Goal: Task Accomplishment & Management: Manage account settings

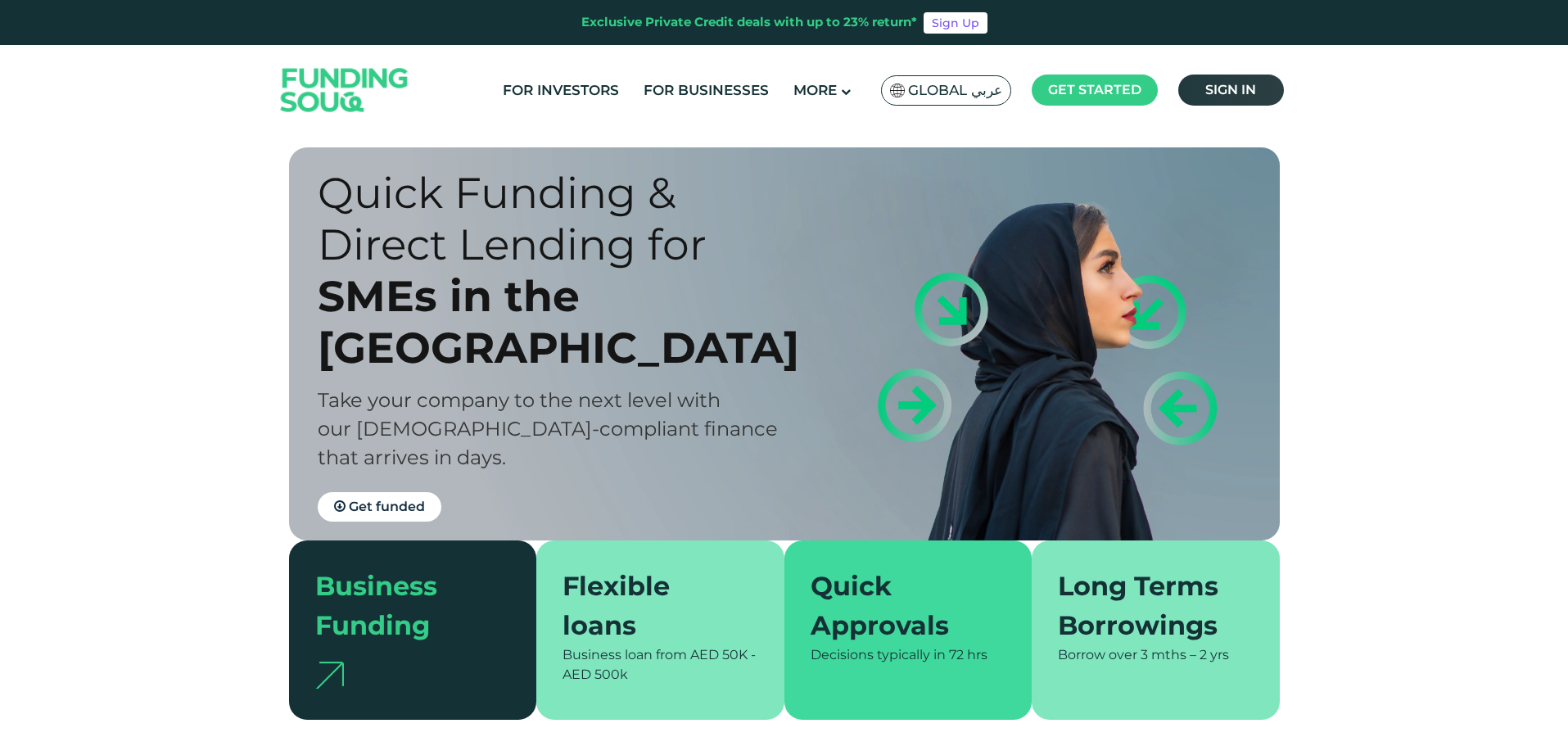
click at [1255, 90] on span "Sign in" at bounding box center [1230, 89] width 51 height 16
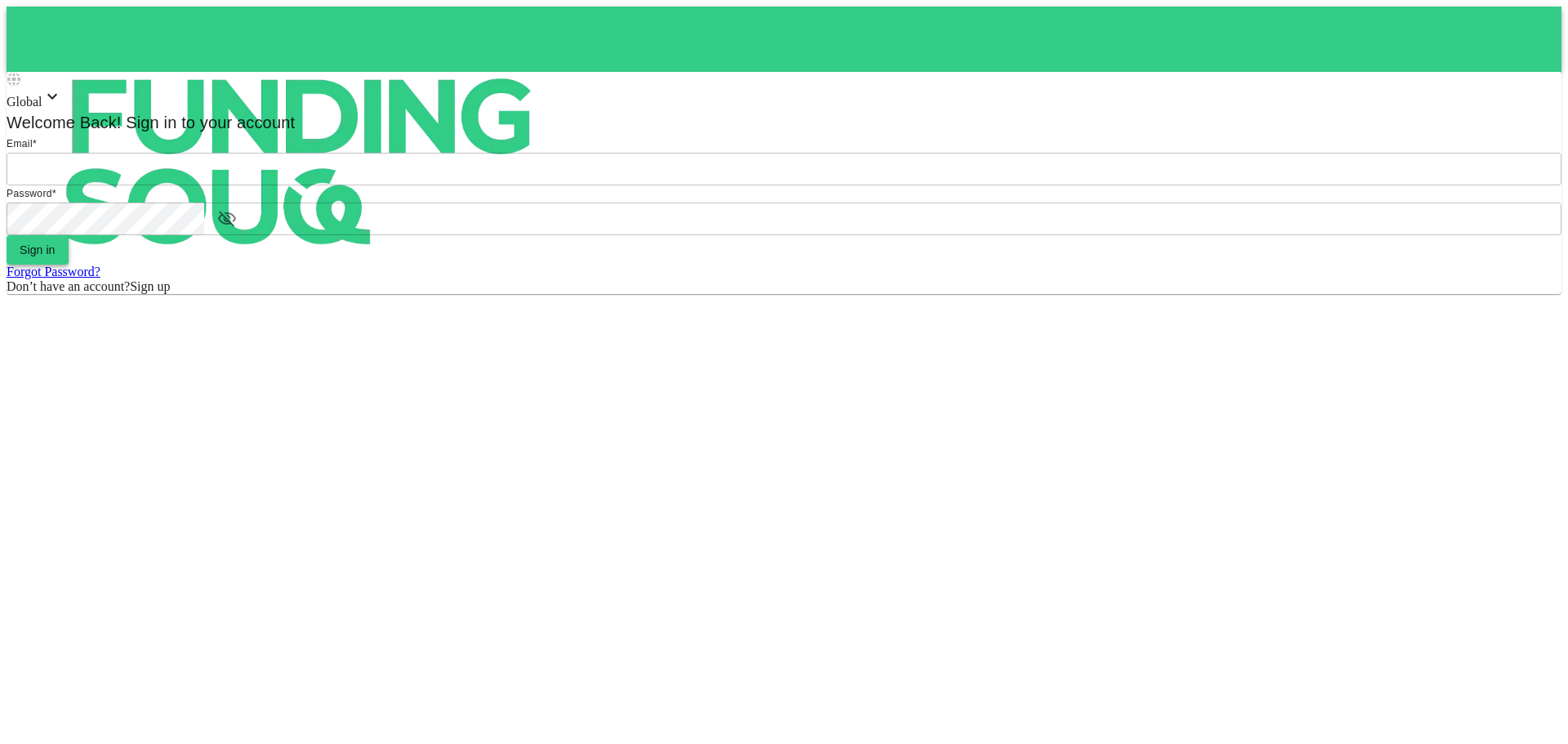
type input "Aasik.mmm@gmail.com"
click at [68, 265] on button "Sign in" at bounding box center [38, 250] width 62 height 30
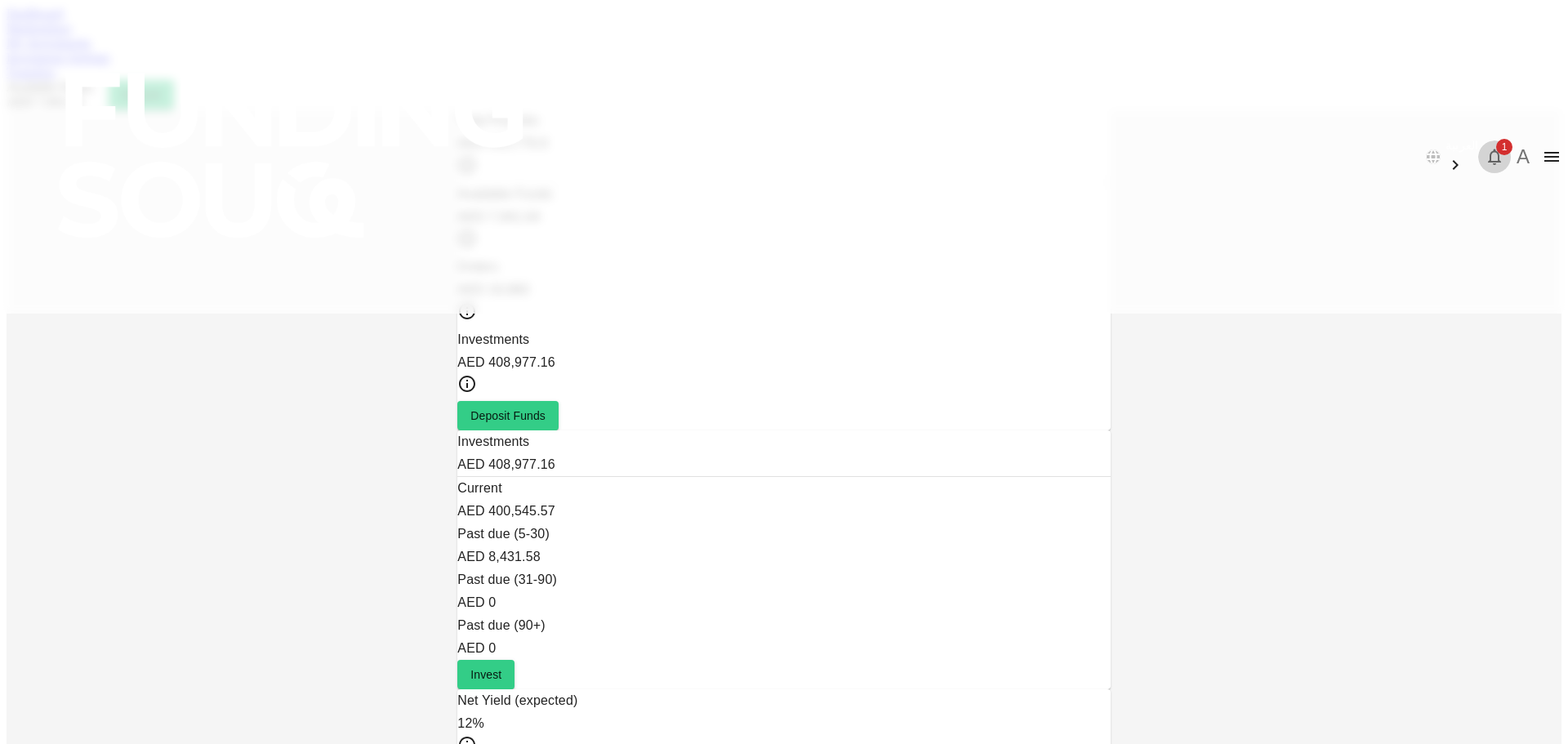
click at [1485, 147] on icon "button" at bounding box center [1495, 157] width 20 height 20
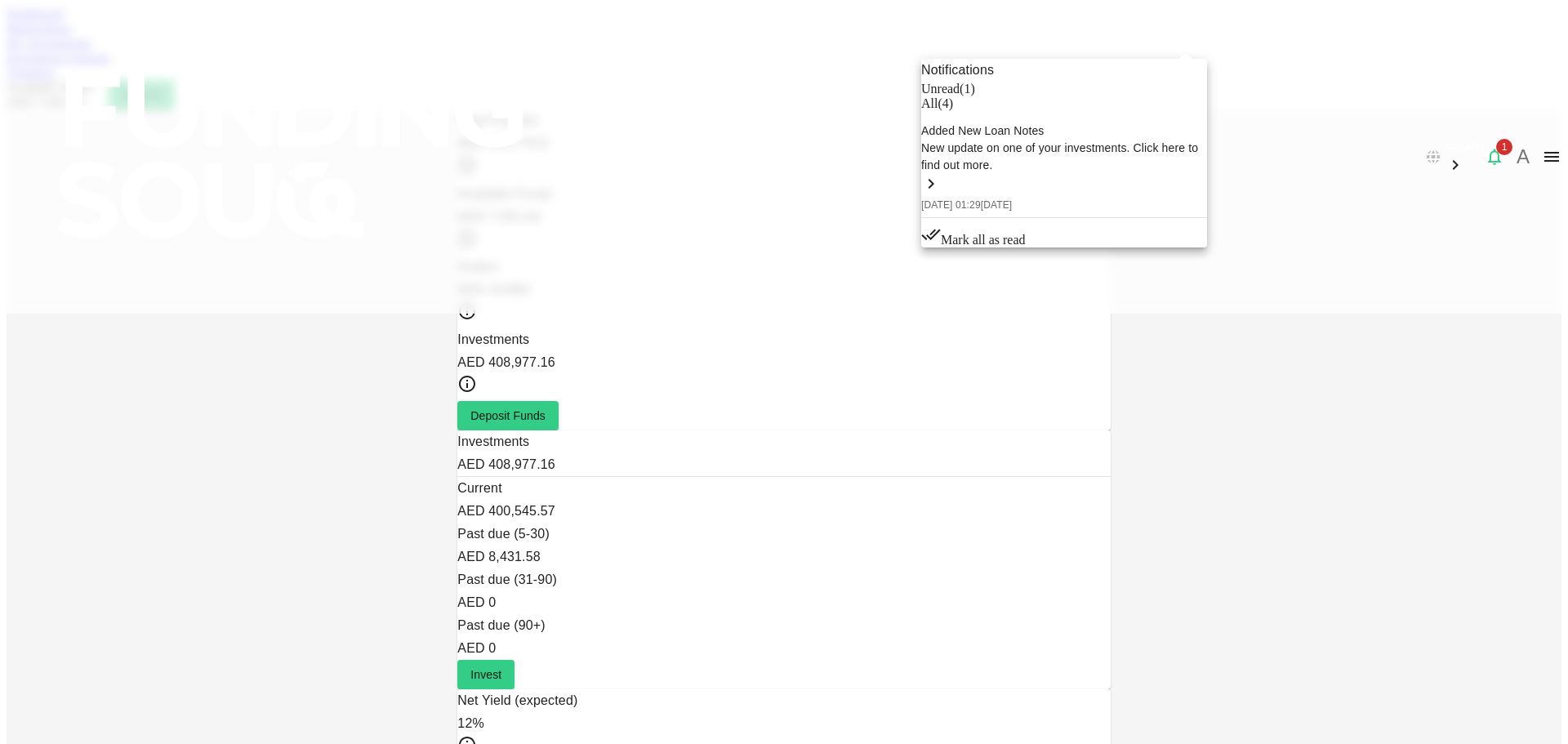
click at [1013, 207] on span "4 days ago" at bounding box center [997, 205] width 32 height 12
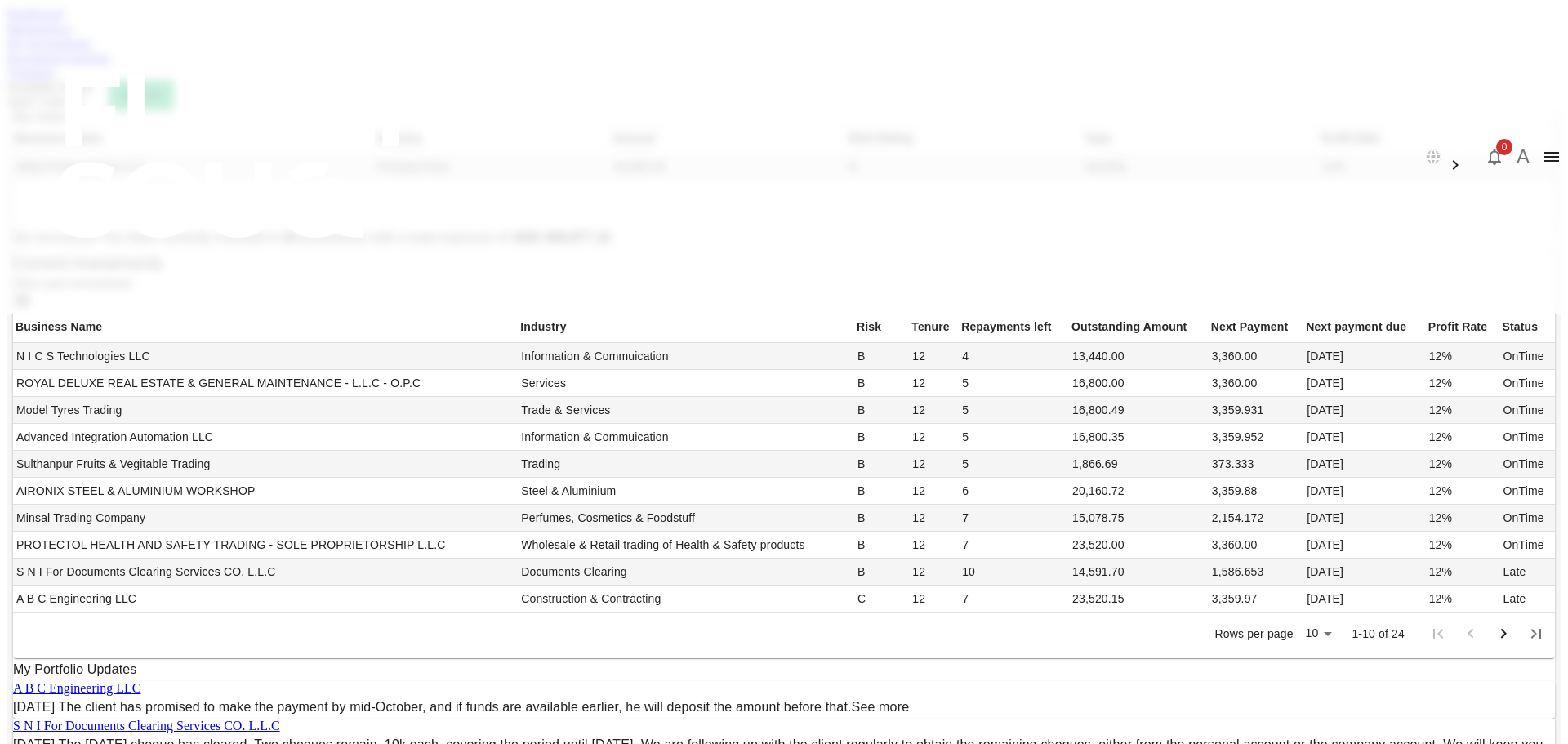
scroll to position [651, 0]
click at [910, 699] on link "See more" at bounding box center [881, 706] width 58 height 14
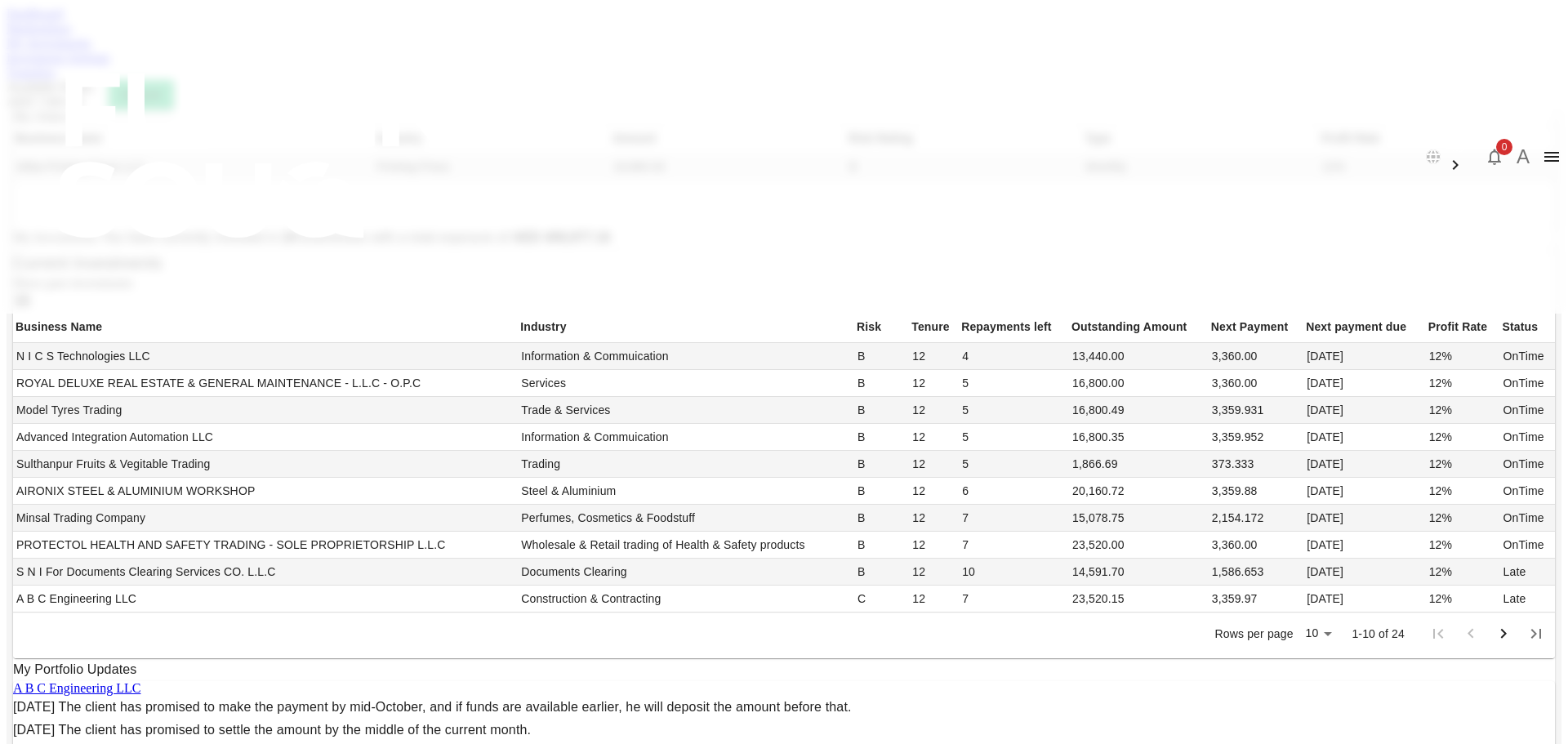
scroll to position [0, 0]
click at [72, 35] on link "Marketplace" at bounding box center [40, 28] width 65 height 14
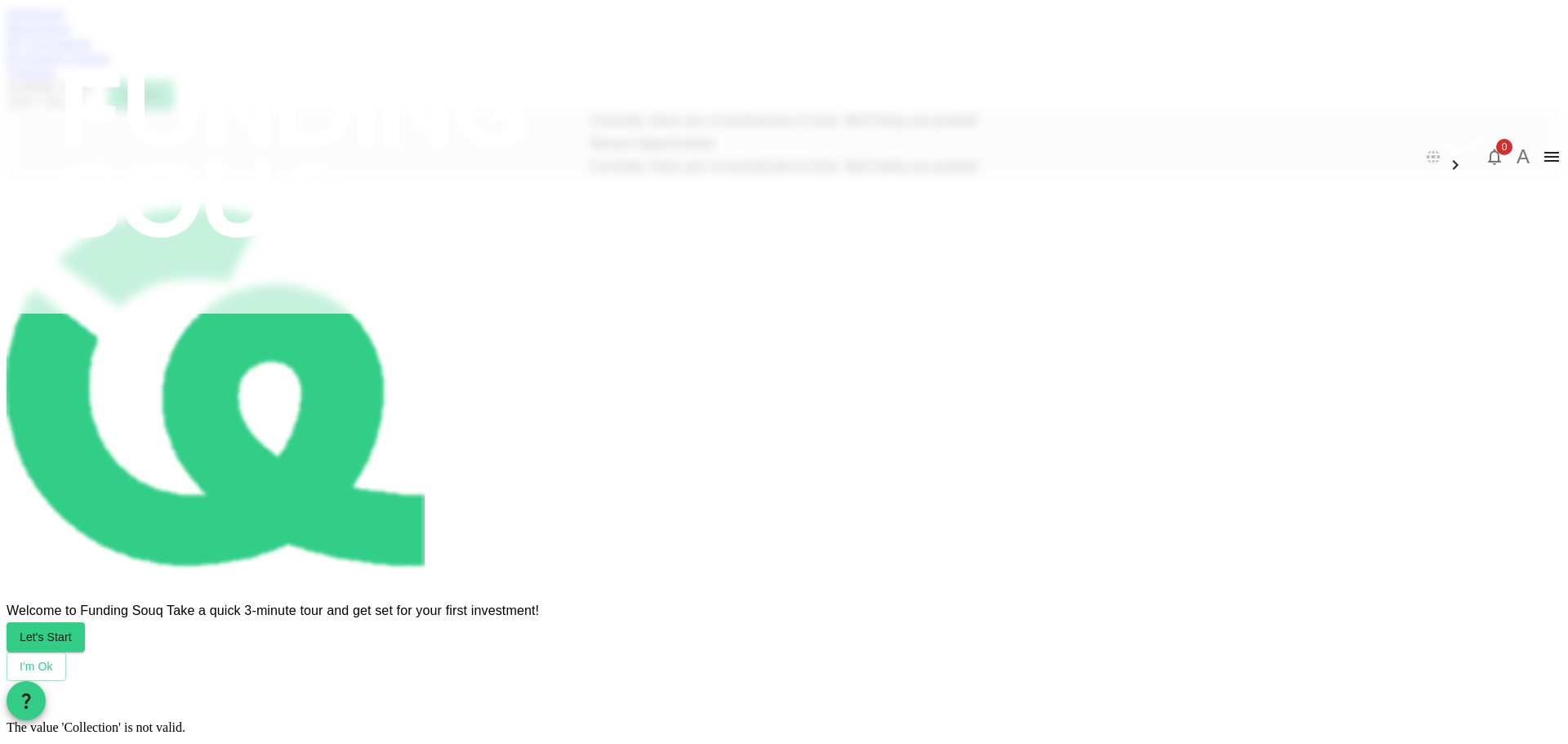
click at [91, 50] on link "My Investments" at bounding box center [50, 43] width 85 height 14
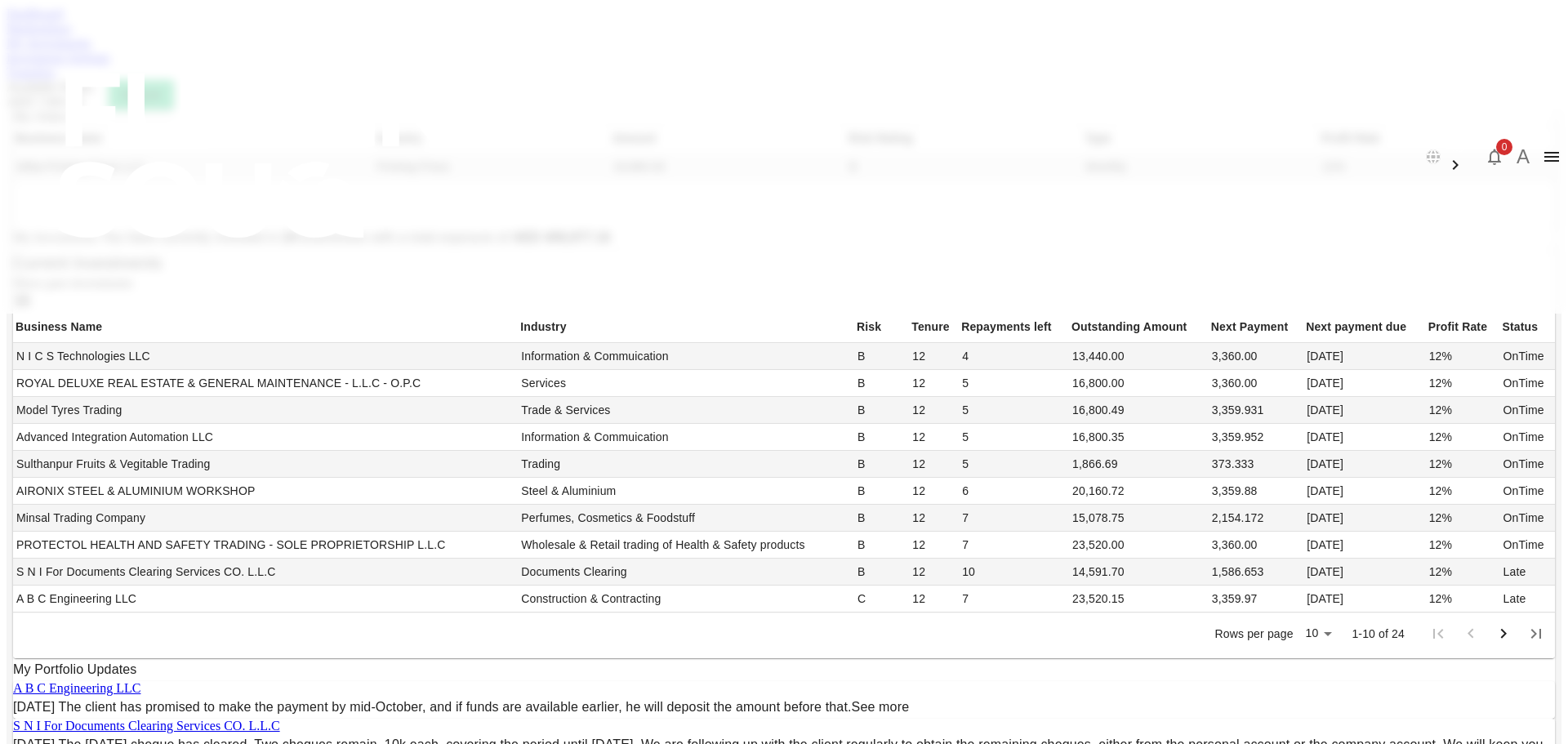
click at [110, 64] on link "Investment Settings" at bounding box center [58, 57] width 104 height 14
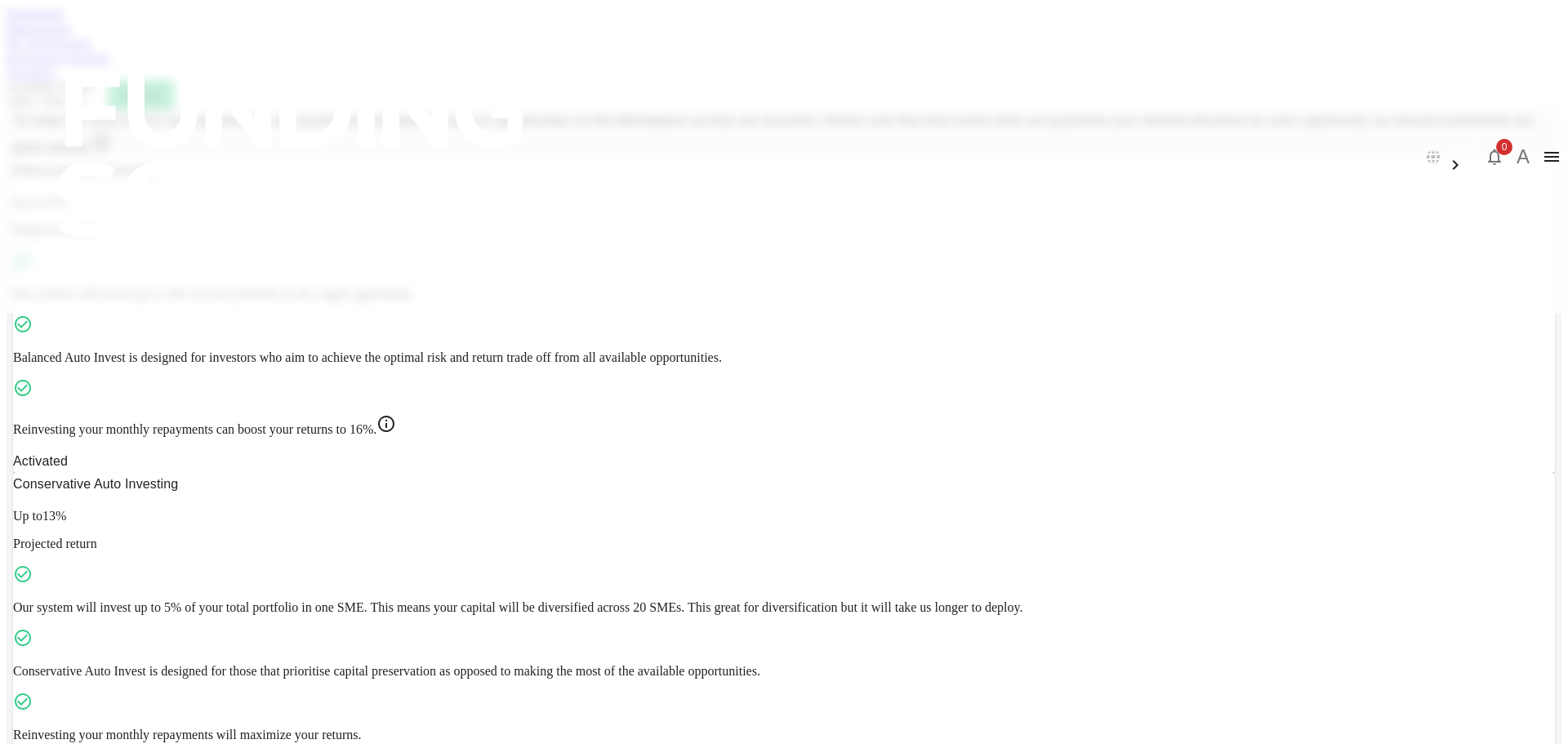
click at [571, 51] on div "My Investments" at bounding box center [784, 43] width 1555 height 15
click at [91, 50] on link "My Investments" at bounding box center [50, 43] width 85 height 14
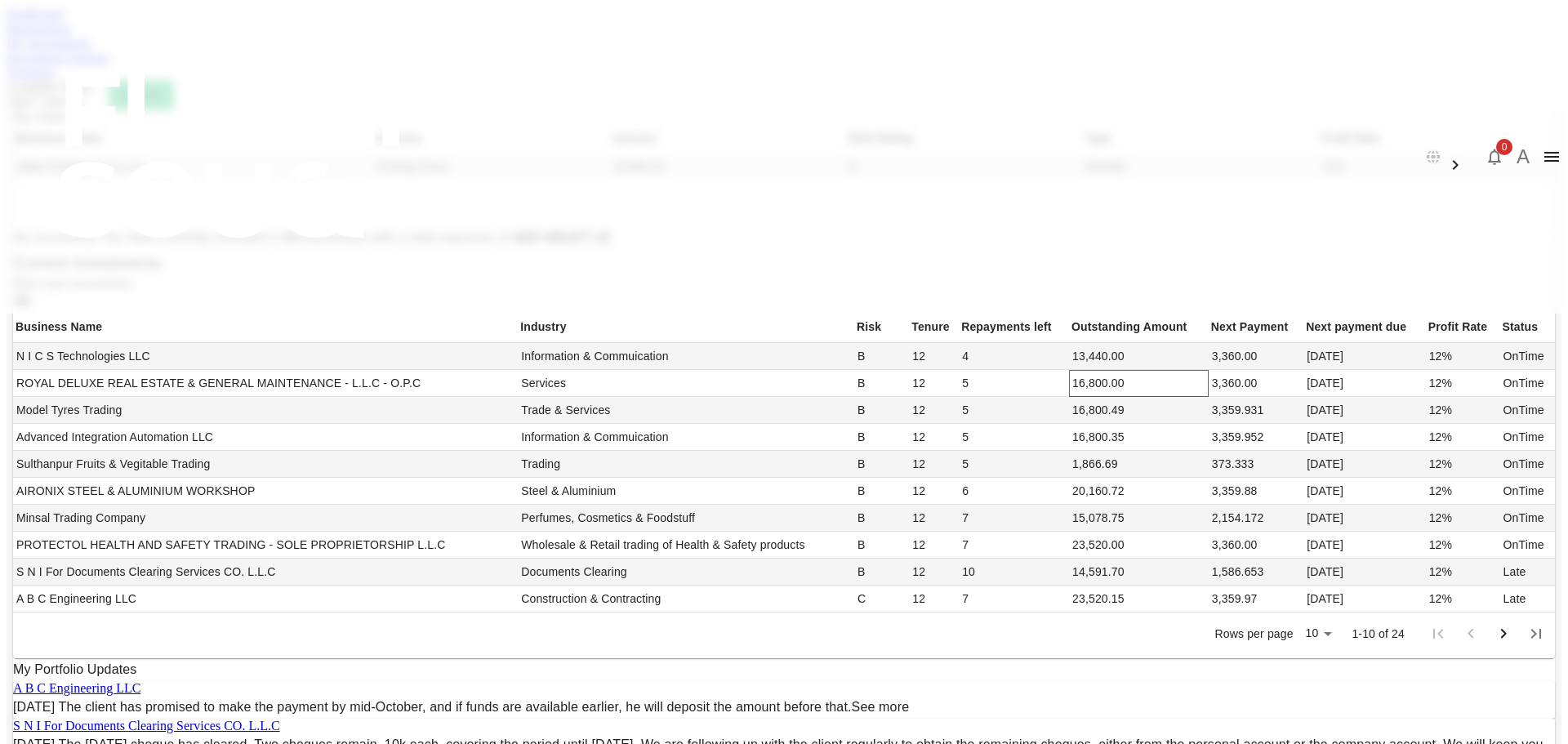
scroll to position [408, 0]
click at [989, 632] on body "العربية 0 A Dashboard Marketplace My Investments Investment Settings Transfers …" at bounding box center [784, 699] width 1555 height 1385
click at [998, 666] on li "25" at bounding box center [994, 658] width 49 height 30
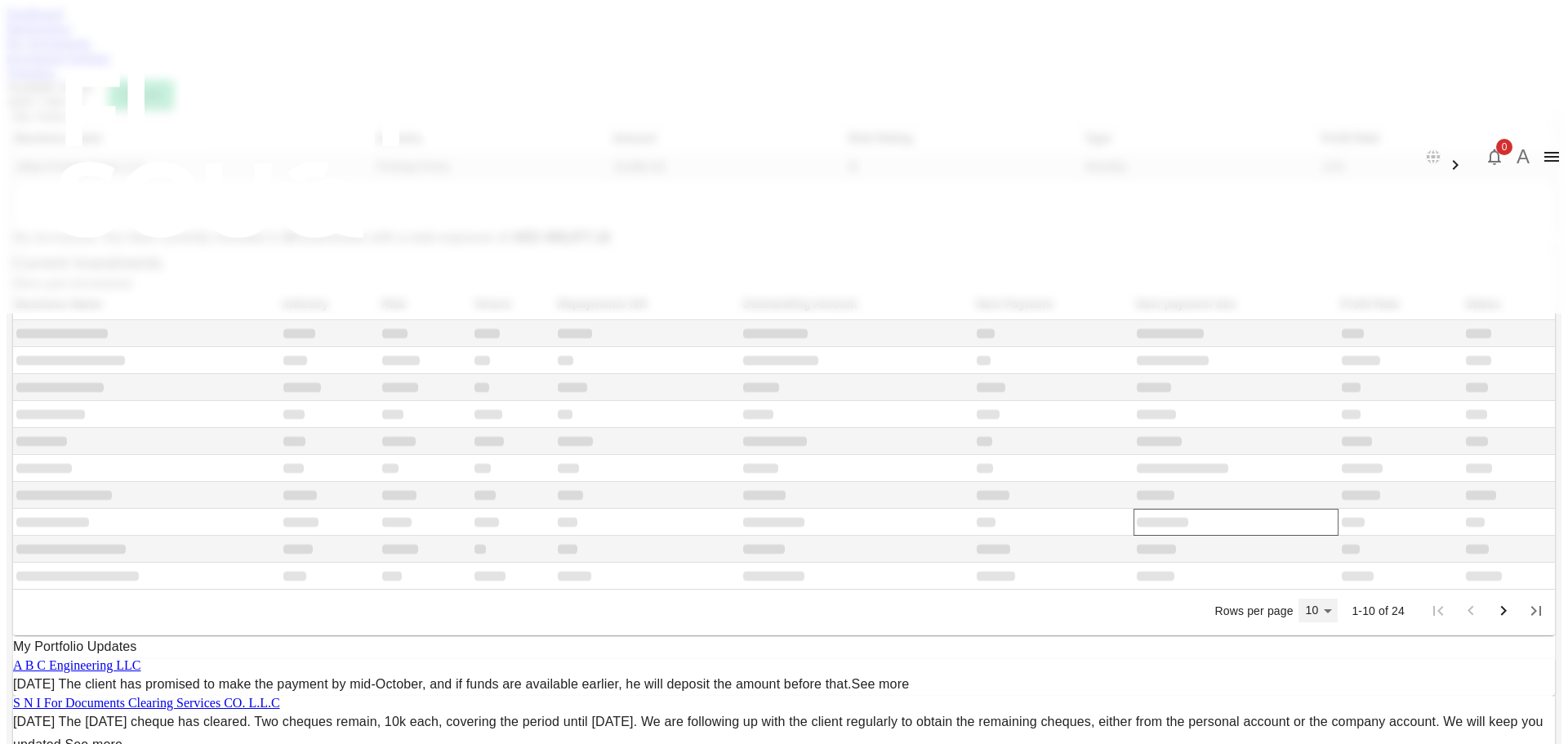
scroll to position [0, 0]
type input "25"
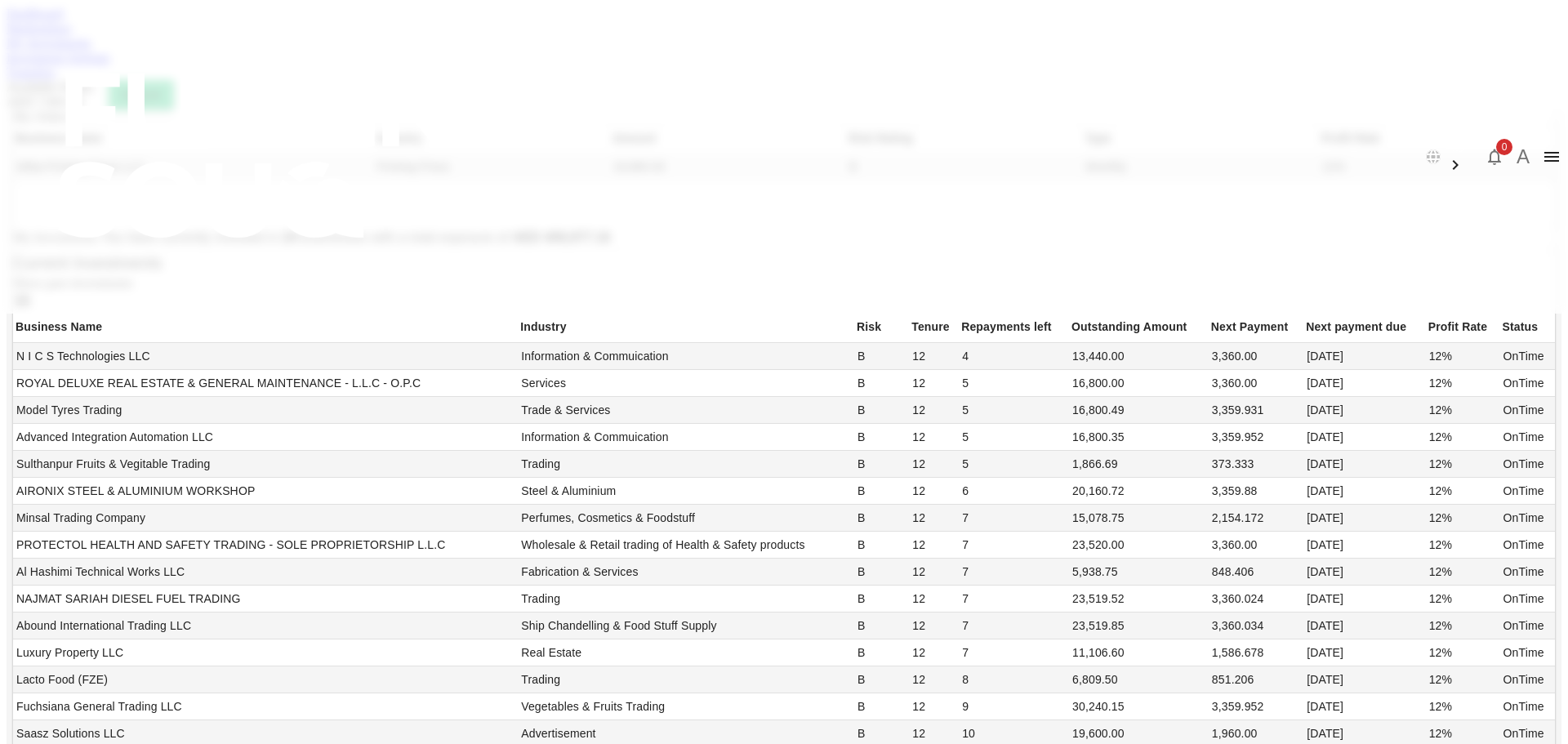
scroll to position [979, 0]
drag, startPoint x: 1045, startPoint y: 514, endPoint x: 1043, endPoint y: 500, distance: 14.1
click at [72, 35] on link "Marketplace" at bounding box center [40, 28] width 65 height 14
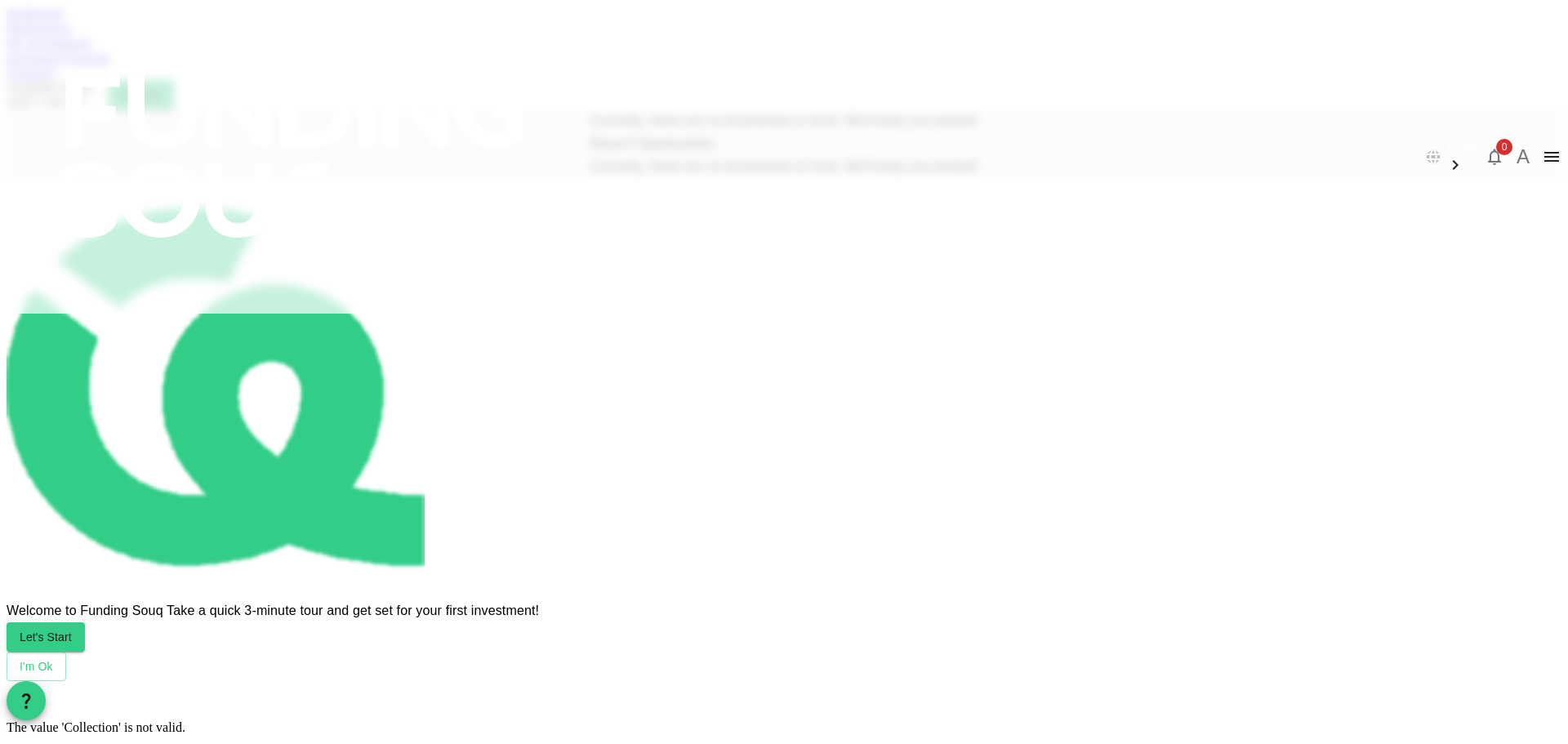
click at [62, 21] on link "Dashboard" at bounding box center [35, 14] width 56 height 14
